Goal: Information Seeking & Learning: Find specific fact

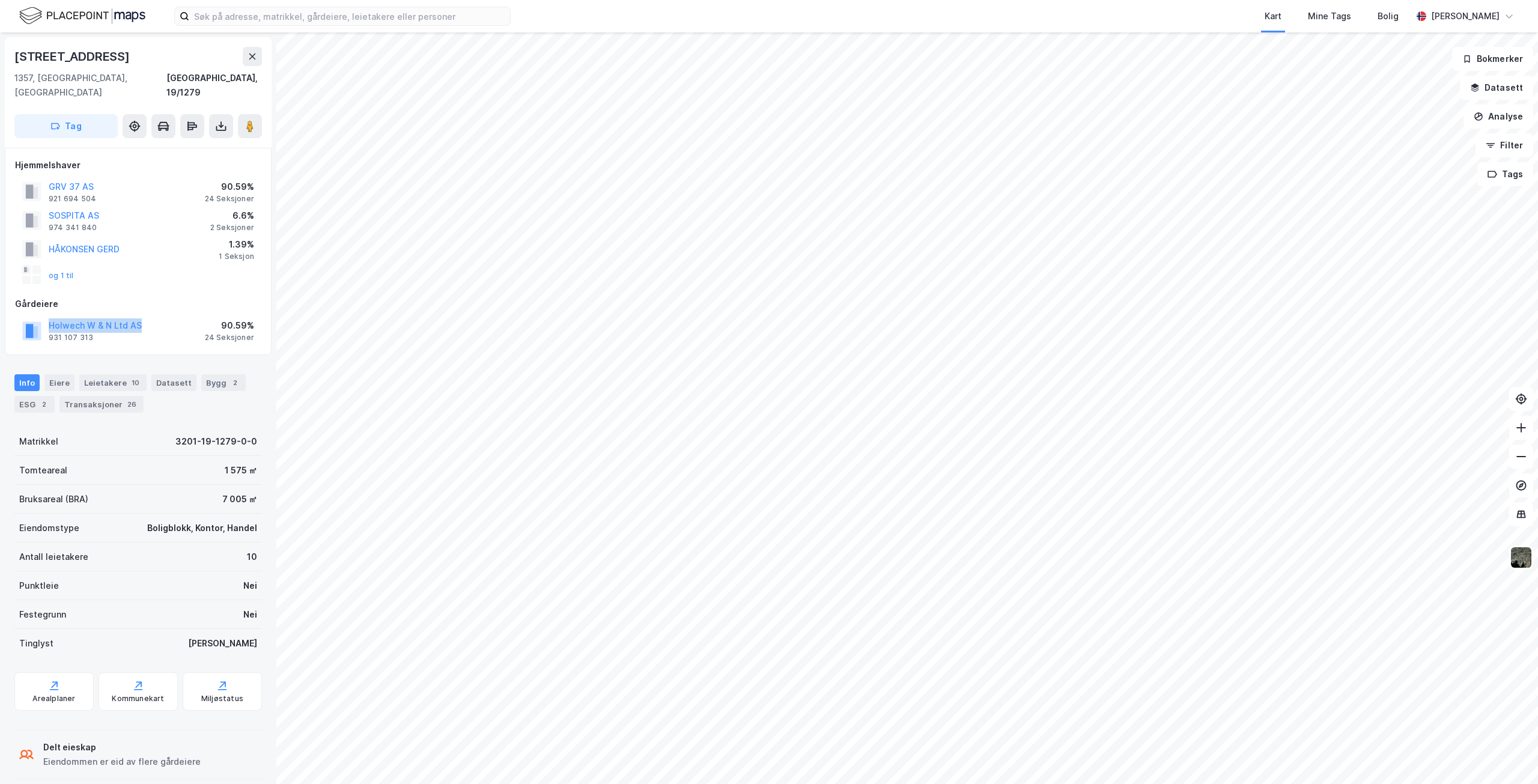
drag, startPoint x: 47, startPoint y: 311, endPoint x: 142, endPoint y: 308, distance: 95.0
click at [142, 316] on div "Holwech W & N Ltd AS 931 107 313 90.59% 24 Seksjoner" at bounding box center [138, 330] width 246 height 29
copy button "Holwech W & N Ltd AS"
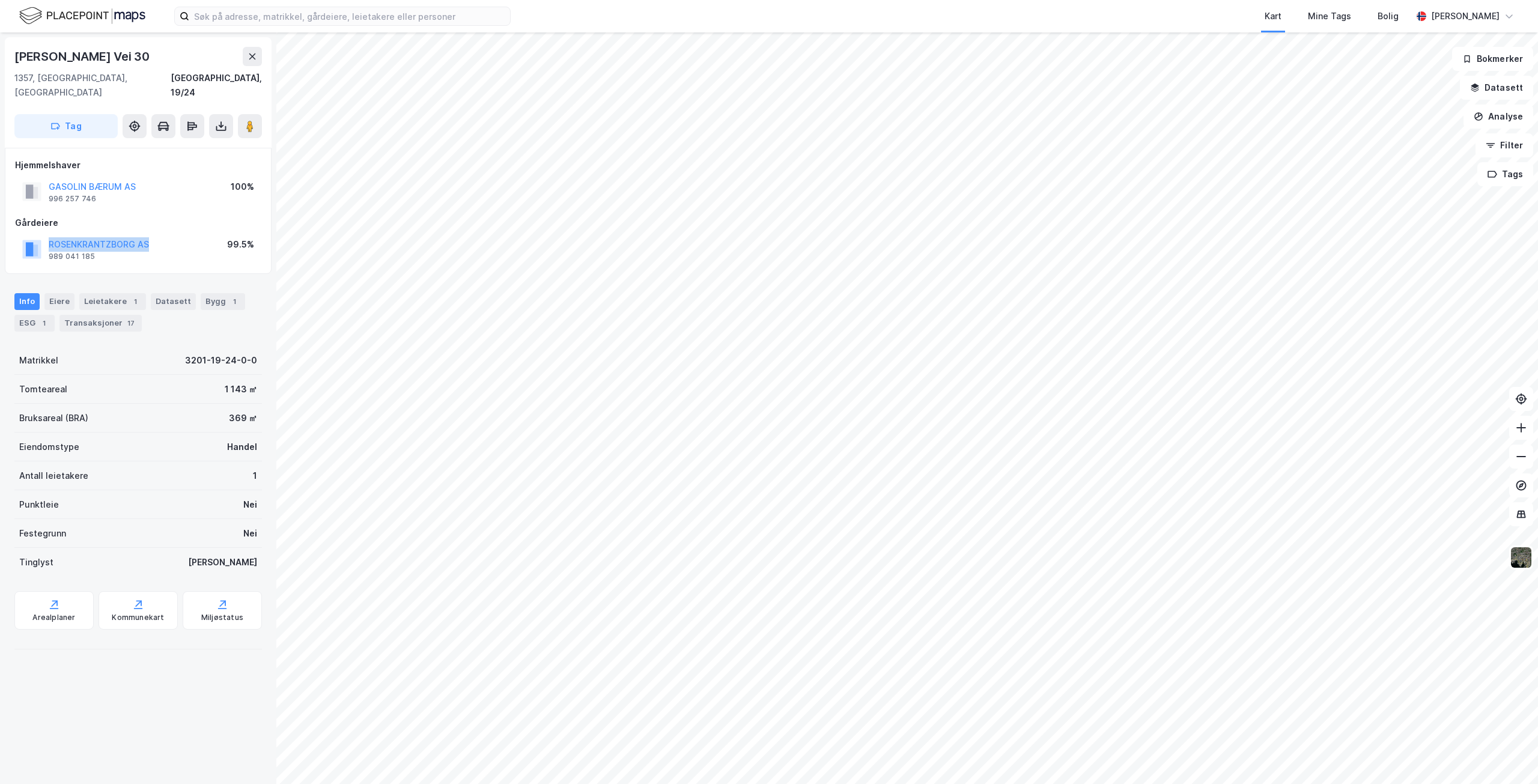
drag, startPoint x: 48, startPoint y: 227, endPoint x: 151, endPoint y: 230, distance: 103.0
click at [151, 235] on div "[PERSON_NAME] AS 989 041 185 99.5%" at bounding box center [138, 249] width 246 height 29
copy button "ROSENKRANTZBORG AS"
